Goal: Find specific page/section: Find specific page/section

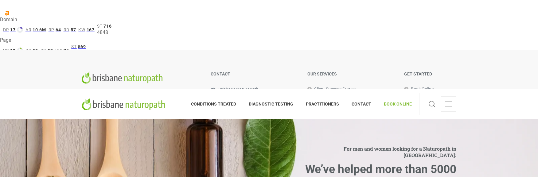
click at [4, 76] on icon at bounding box center [2, 78] width 4 height 4
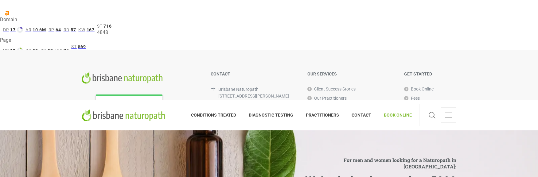
click at [71, 90] on button "For the domain" at bounding box center [52, 95] width 38 height 10
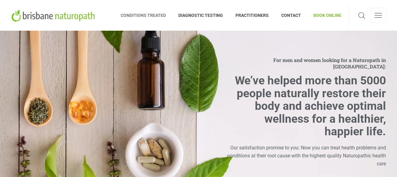
click at [138, 13] on span "CONDITIONS TREATED" at bounding box center [147, 15] width 52 height 10
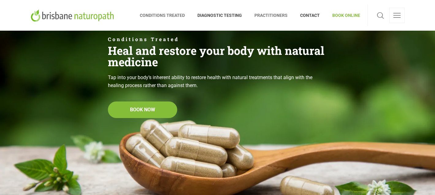
click at [270, 18] on span "PRACTITIONERS" at bounding box center [272, 15] width 46 height 10
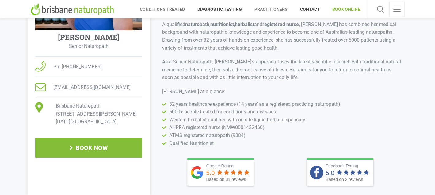
scroll to position [153, 0]
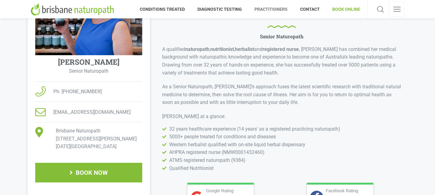
click at [422, 21] on section "Elisabeth Singler Senior Naturopath Ph: 07 3188 1447 hello@brisbanenaturopath.c…" at bounding box center [217, 106] width 435 height 258
